Goal: Use online tool/utility: Use online tool/utility

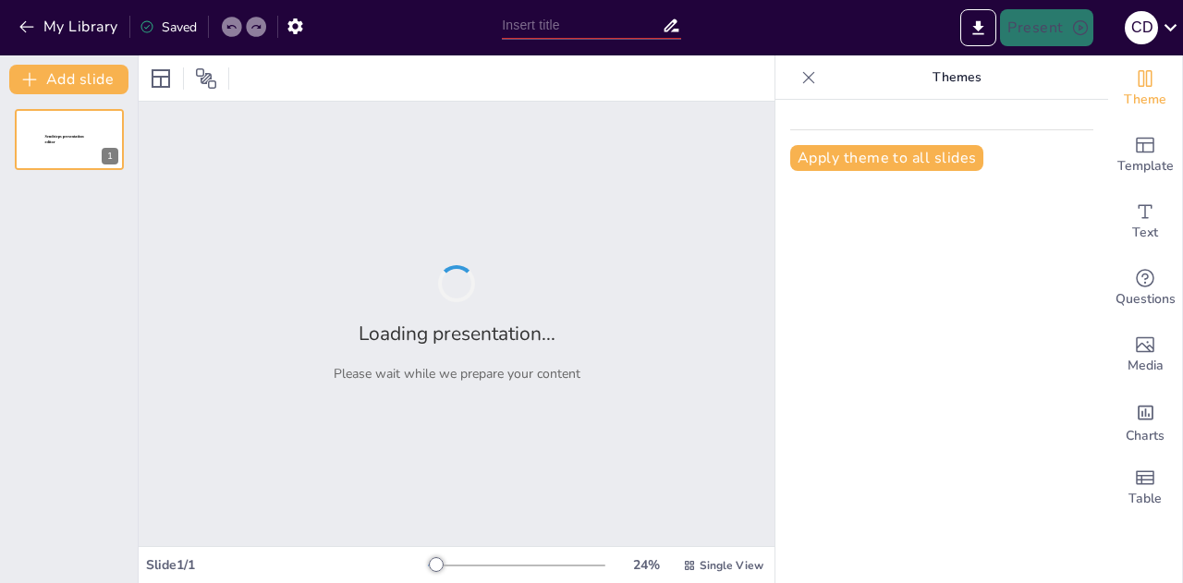
type input "Imported Presentacion Transportes Clavijo septiembre 9 2025.pptx"
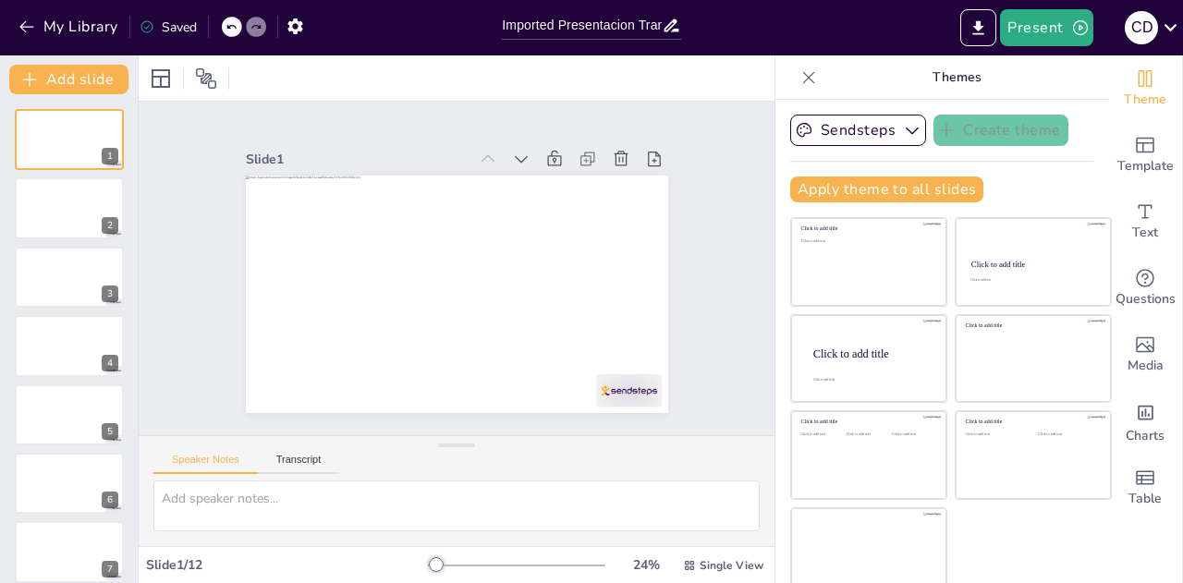
scroll to position [9, 0]
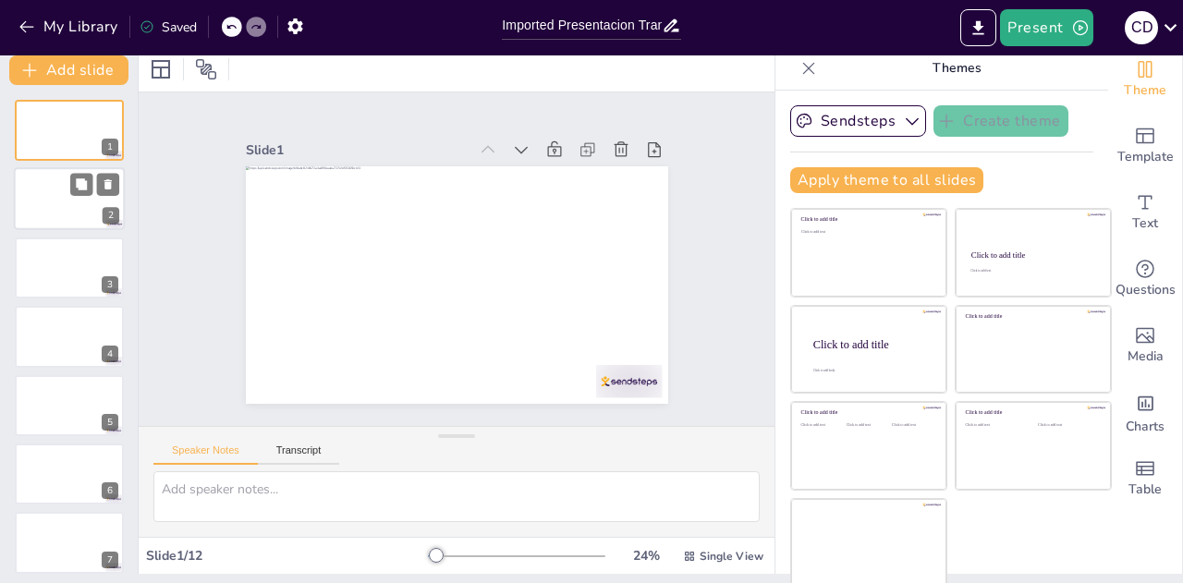
click at [55, 180] on div at bounding box center [69, 199] width 111 height 63
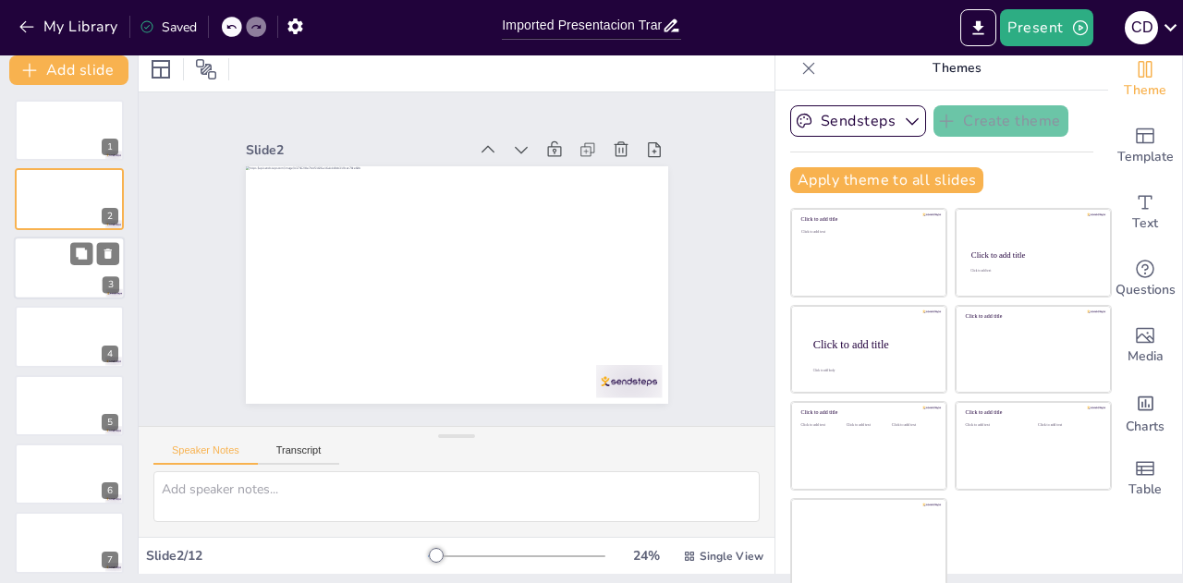
click at [55, 263] on div at bounding box center [69, 268] width 111 height 63
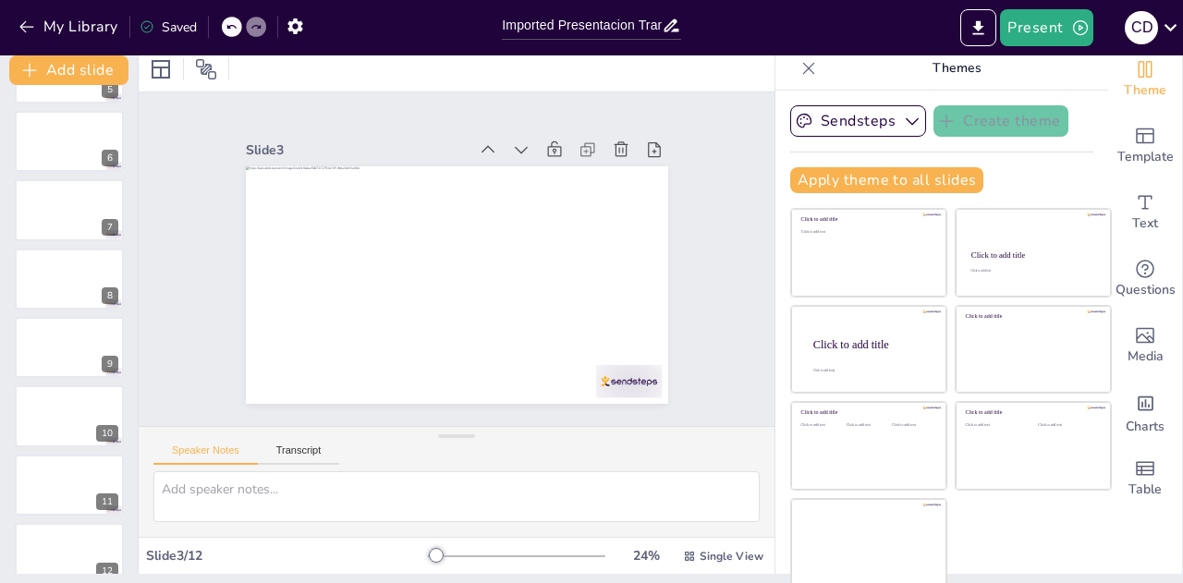
scroll to position [358, 0]
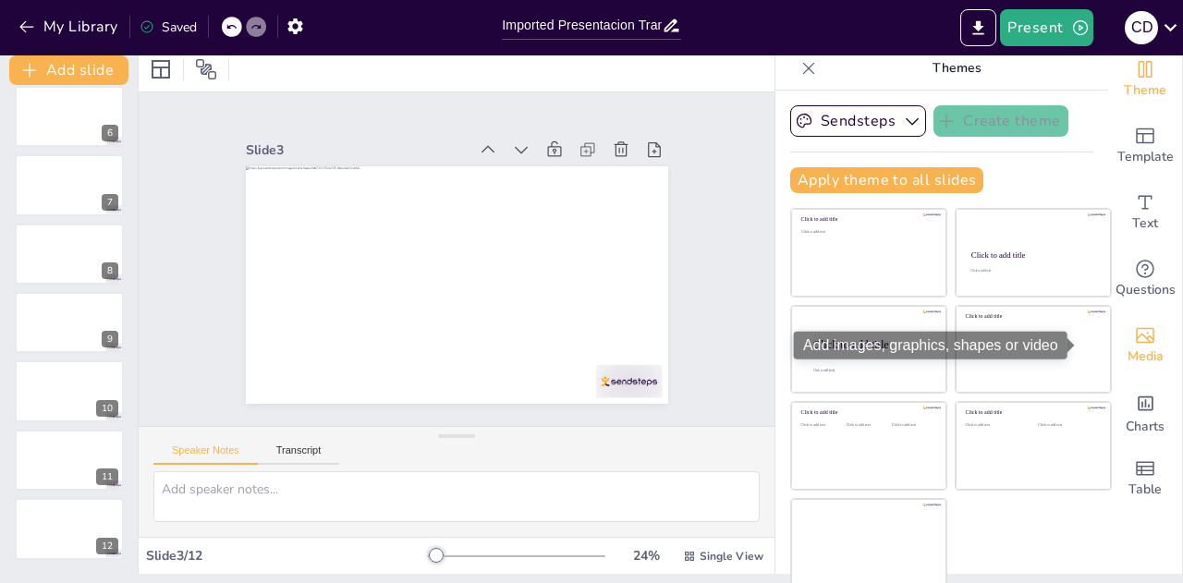
click at [1134, 337] on icon "Add images, graphics, shapes or video" at bounding box center [1145, 335] width 22 height 22
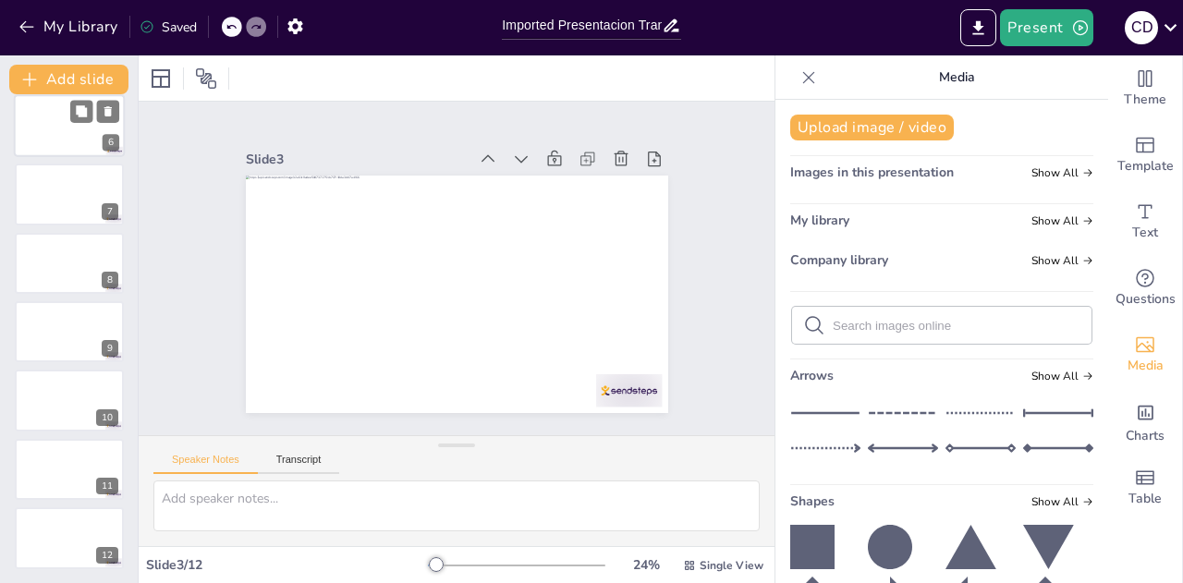
click at [64, 128] on div at bounding box center [69, 125] width 111 height 63
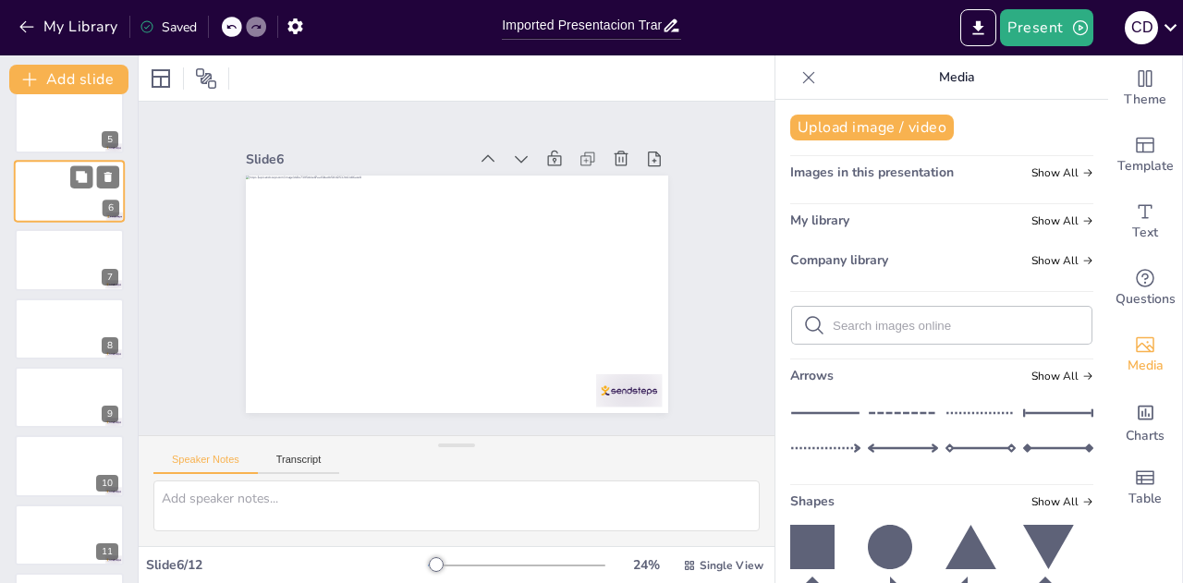
scroll to position [329, 0]
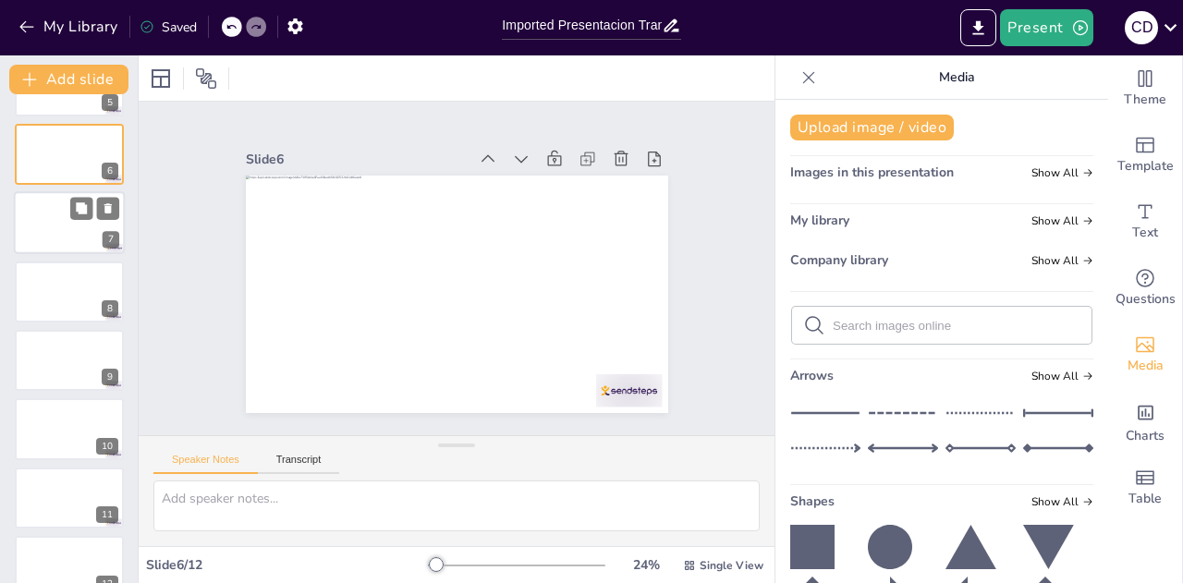
click at [65, 226] on div at bounding box center [69, 223] width 111 height 63
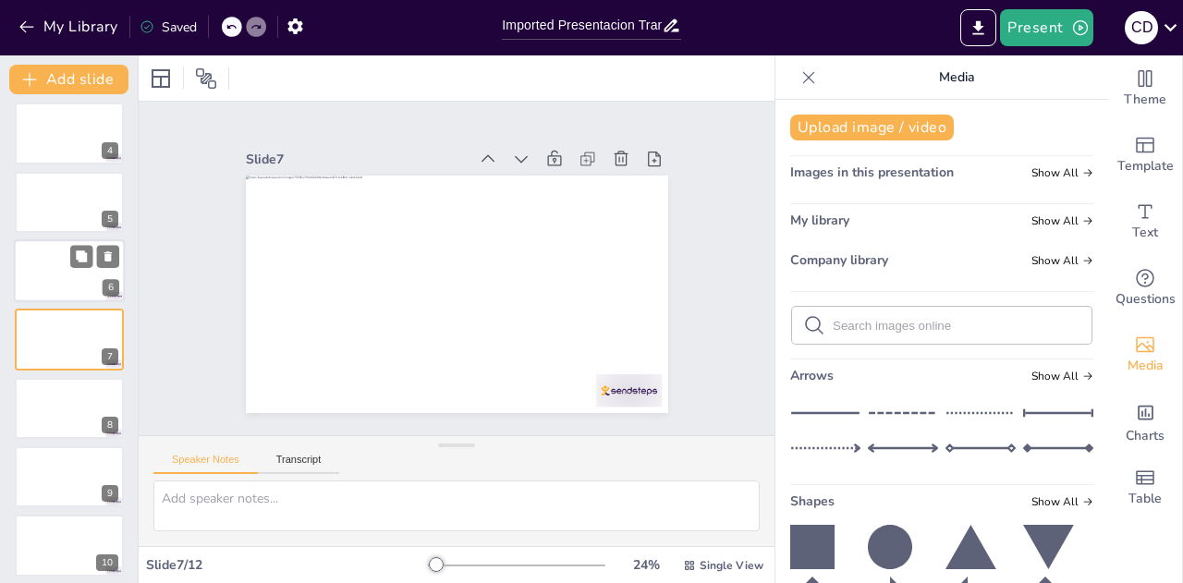
click at [38, 291] on div at bounding box center [69, 270] width 111 height 63
click at [1172, 28] on icon at bounding box center [1171, 27] width 13 height 7
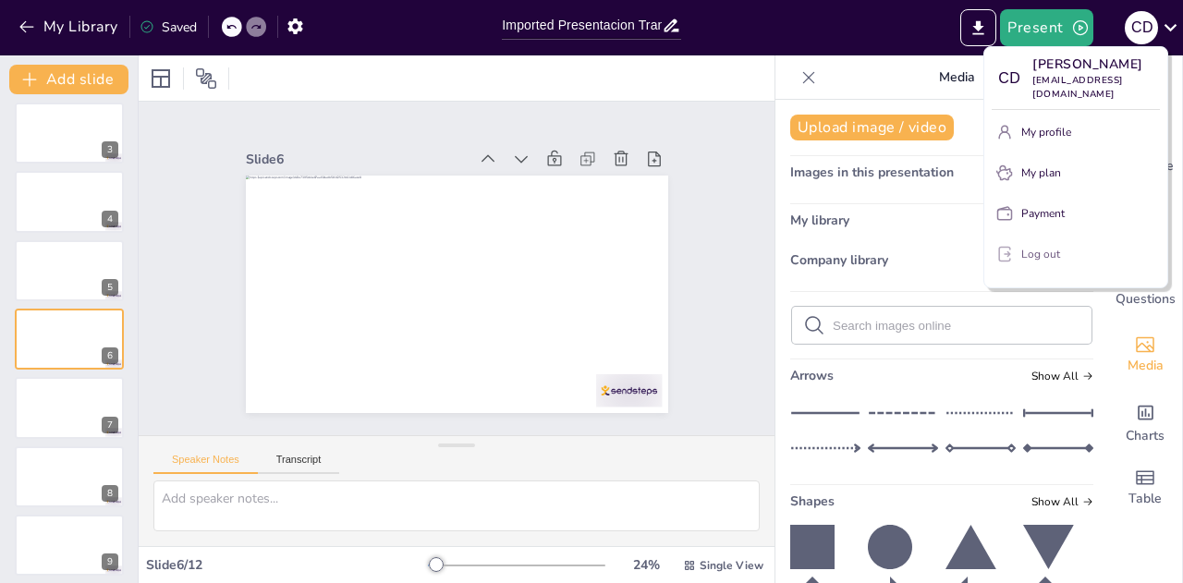
click at [1052, 246] on p "Log out" at bounding box center [1040, 254] width 39 height 17
